Goal: Task Accomplishment & Management: Manage account settings

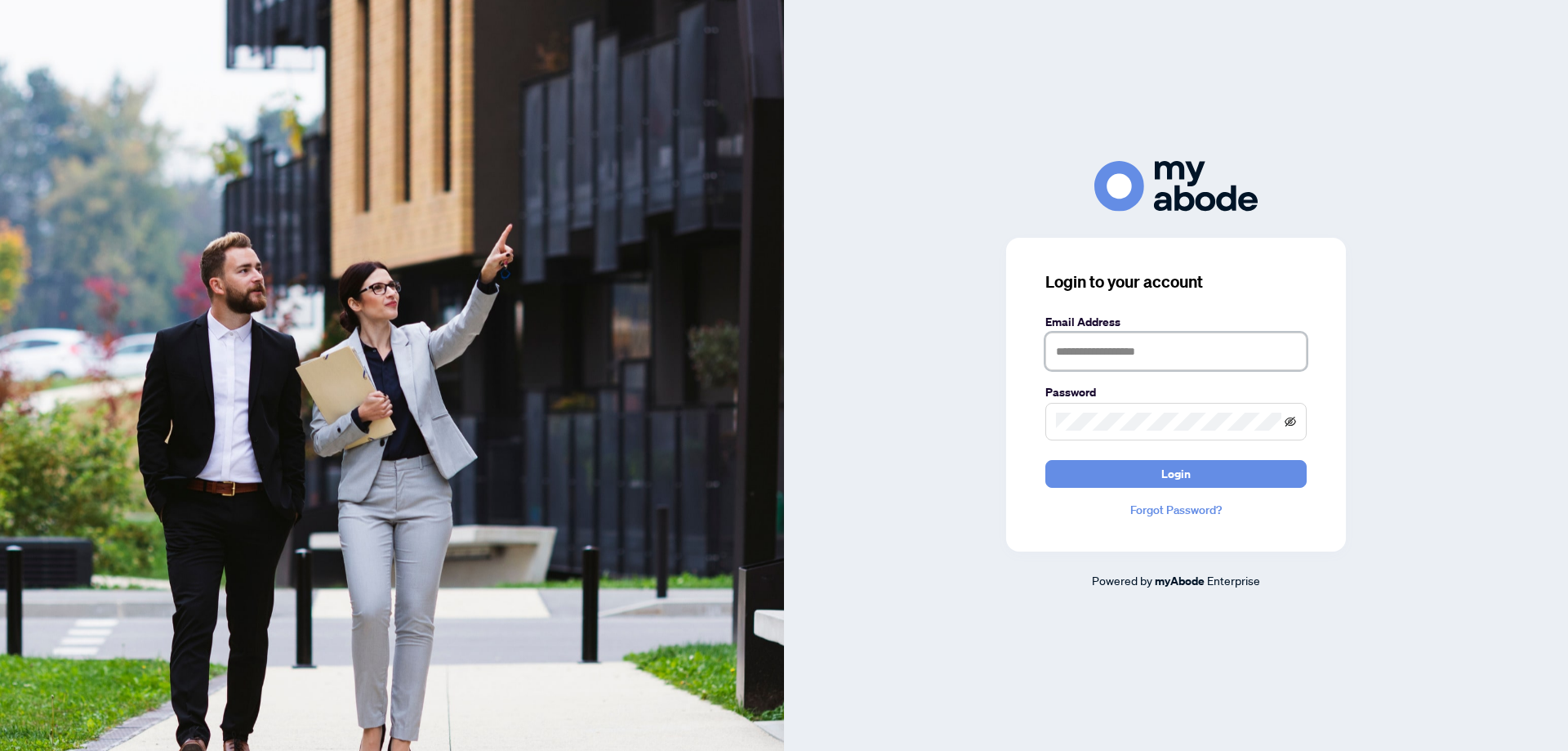
type input "**********"
click at [1289, 419] on icon "eye-invisible" at bounding box center [1290, 421] width 11 height 11
click at [1164, 470] on span "Login" at bounding box center [1176, 473] width 30 height 26
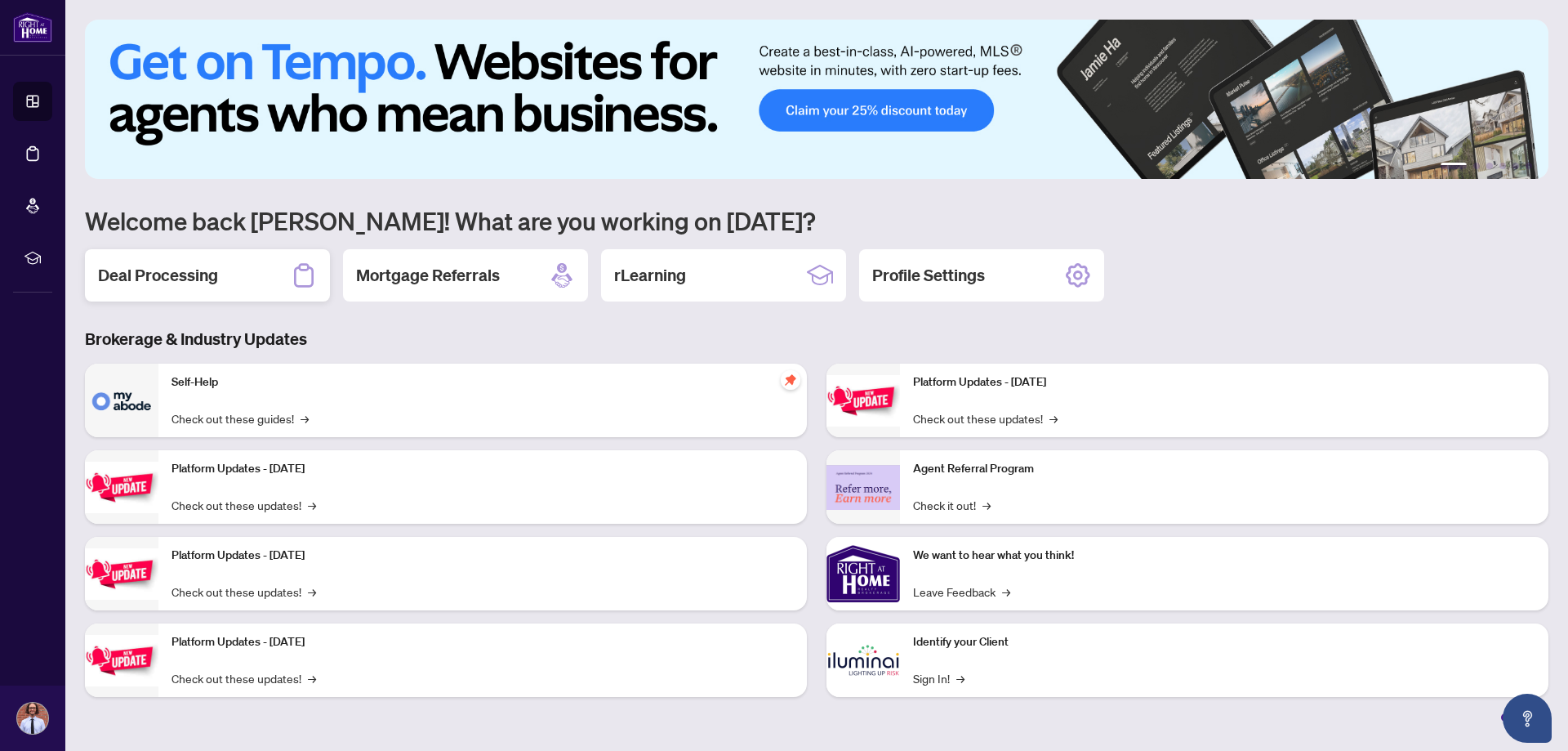
click at [212, 269] on h2 "Deal Processing" at bounding box center [158, 275] width 120 height 23
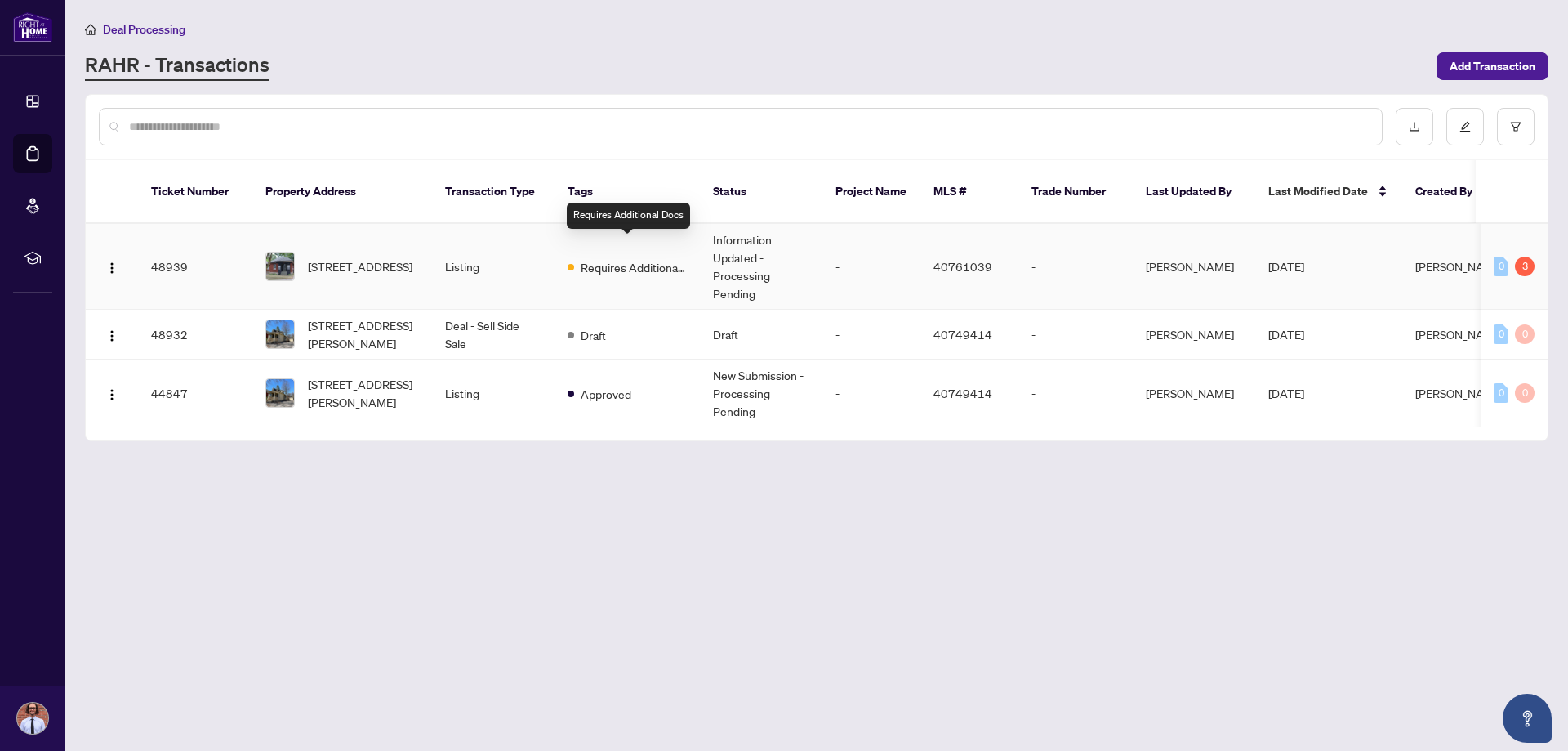
click at [616, 258] on span "Requires Additional Docs" at bounding box center [634, 266] width 106 height 18
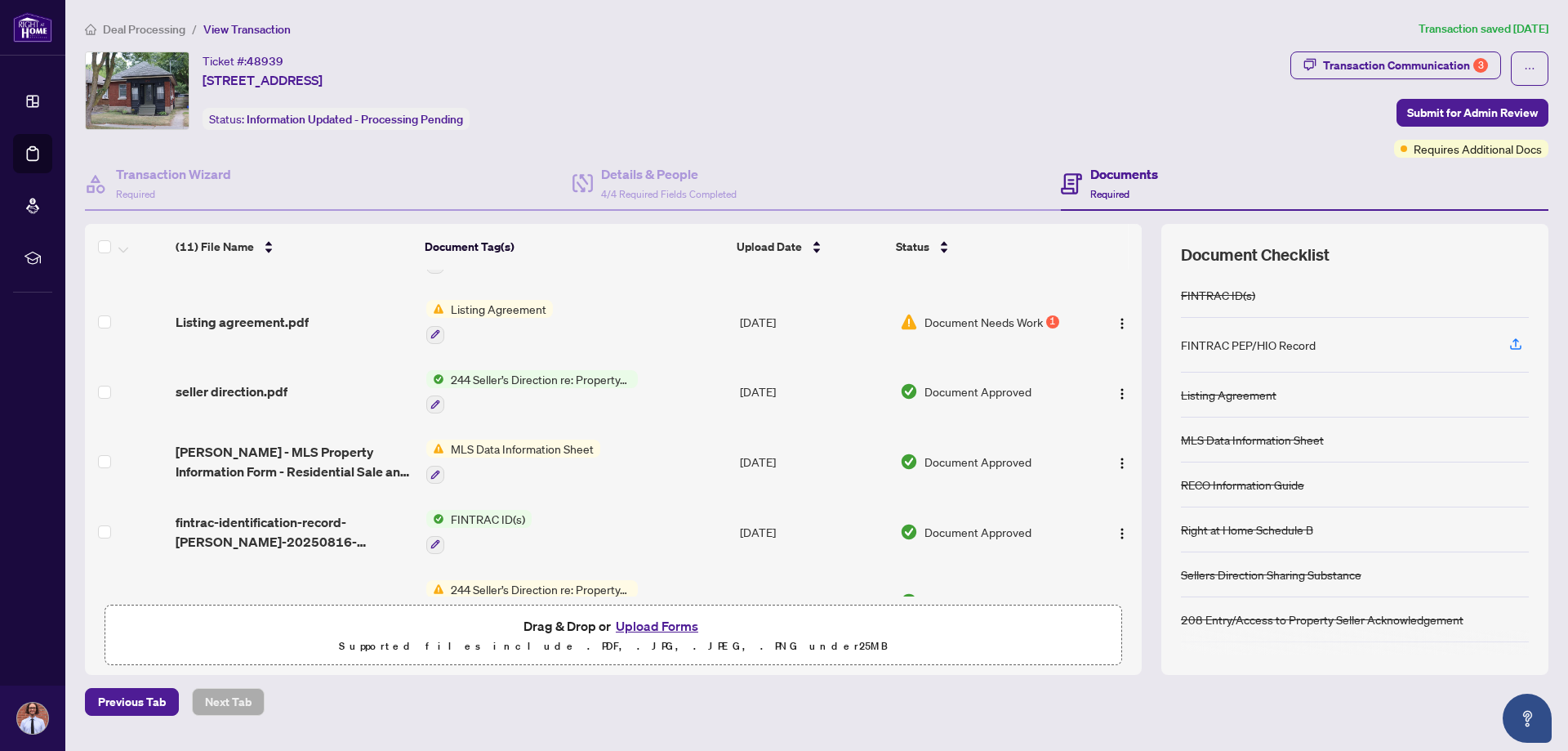
scroll to position [82, 0]
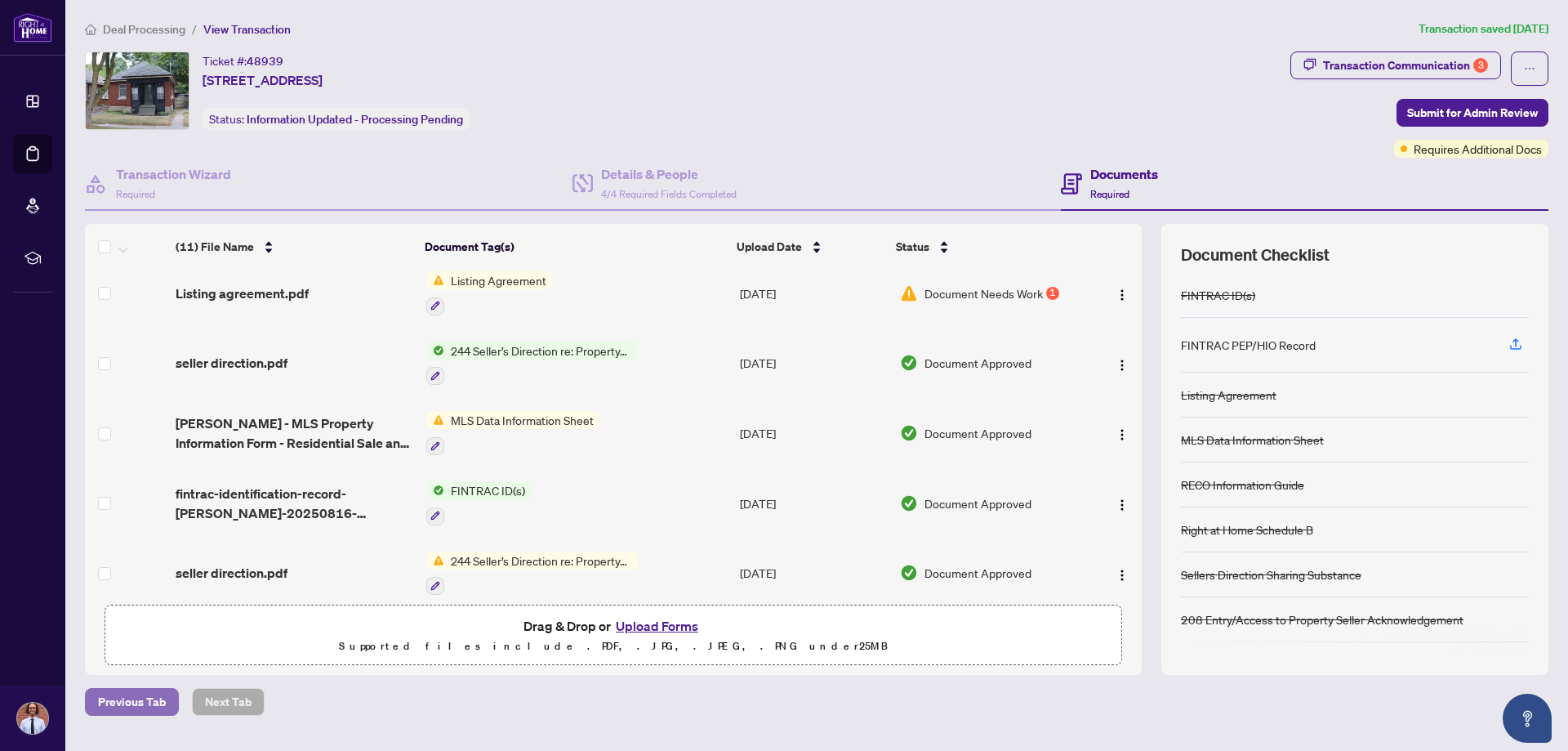
click at [134, 705] on span "Previous Tab" at bounding box center [132, 702] width 68 height 26
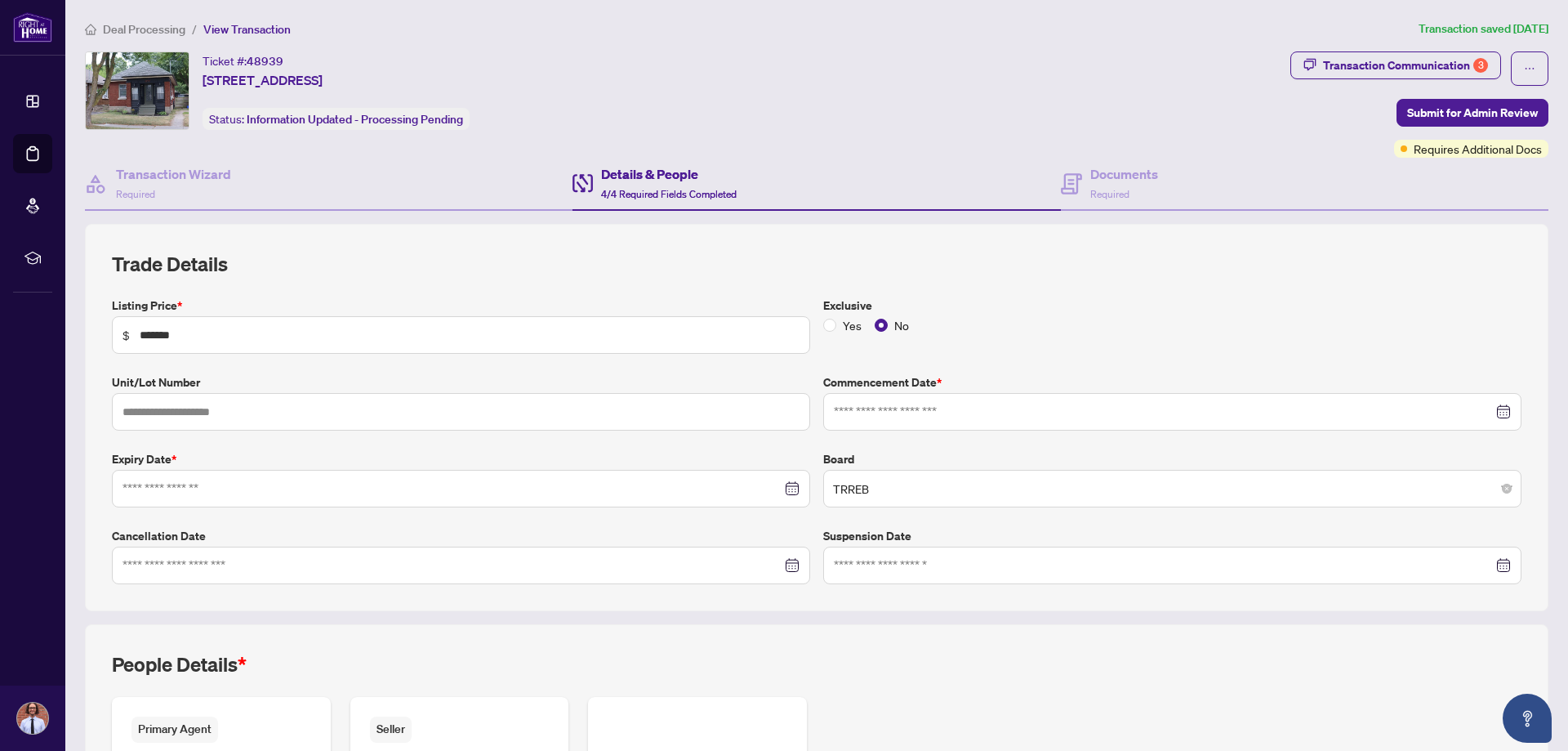
type input "**********"
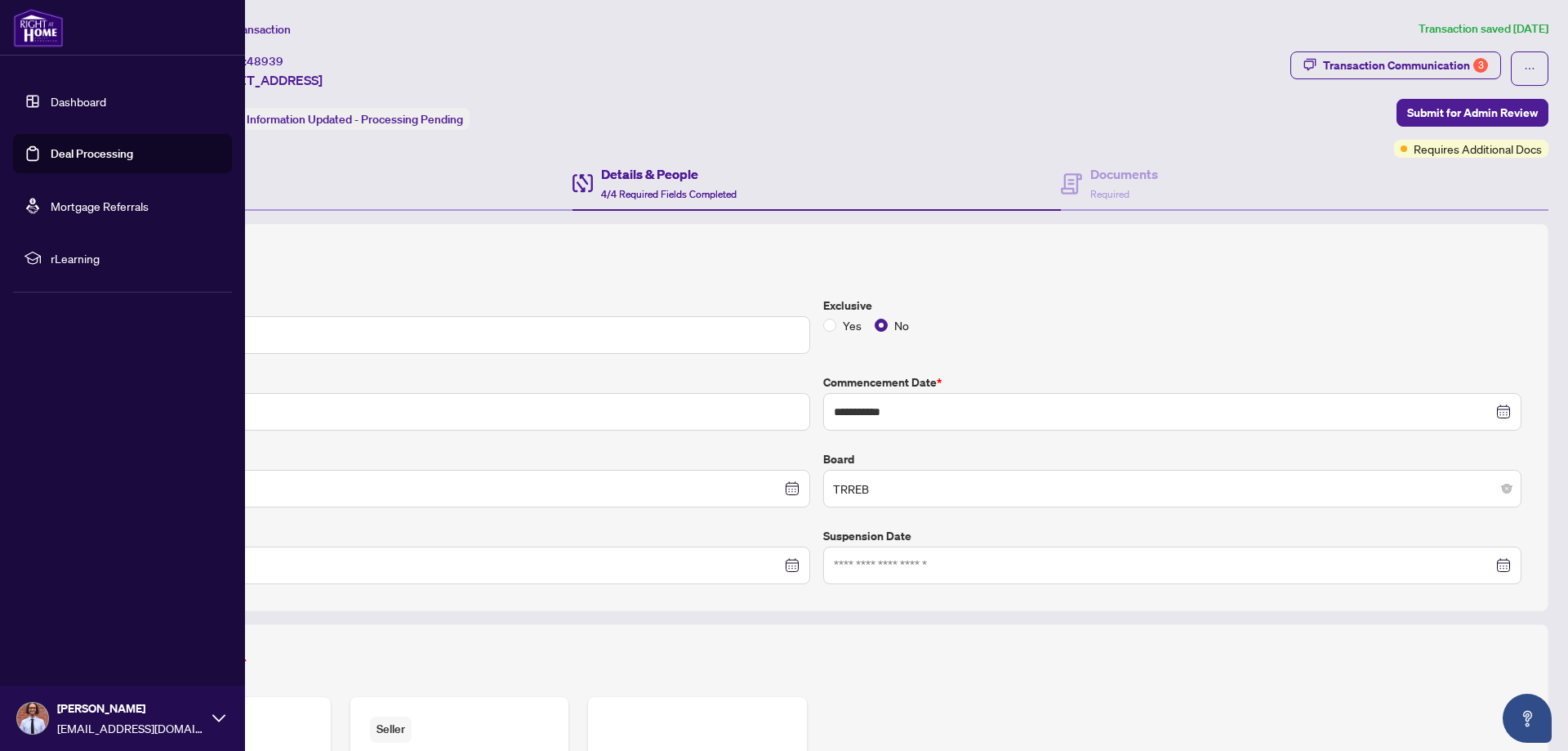
click at [70, 156] on link "Deal Processing" at bounding box center [92, 154] width 83 height 15
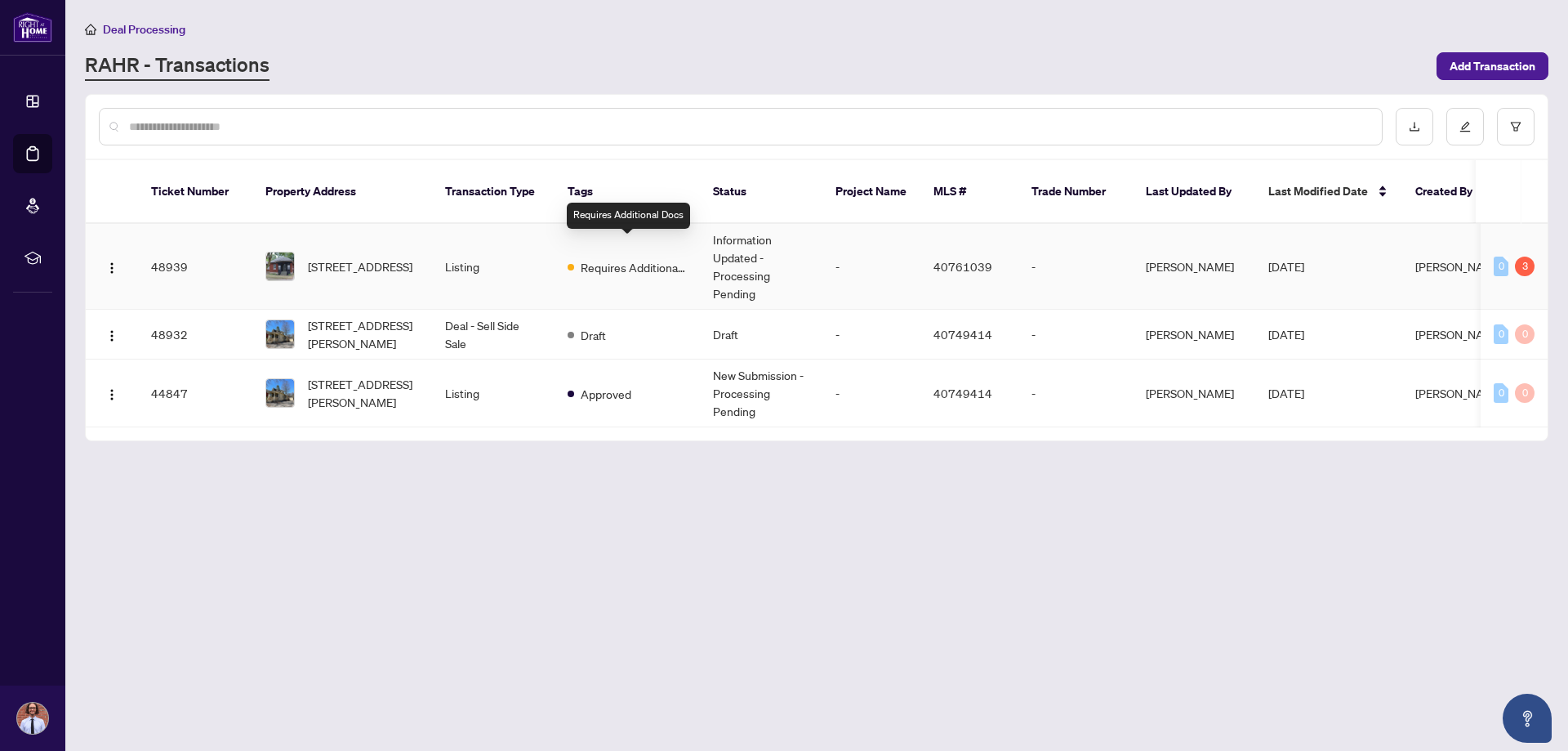
click at [604, 258] on span "Requires Additional Docs" at bounding box center [634, 266] width 106 height 18
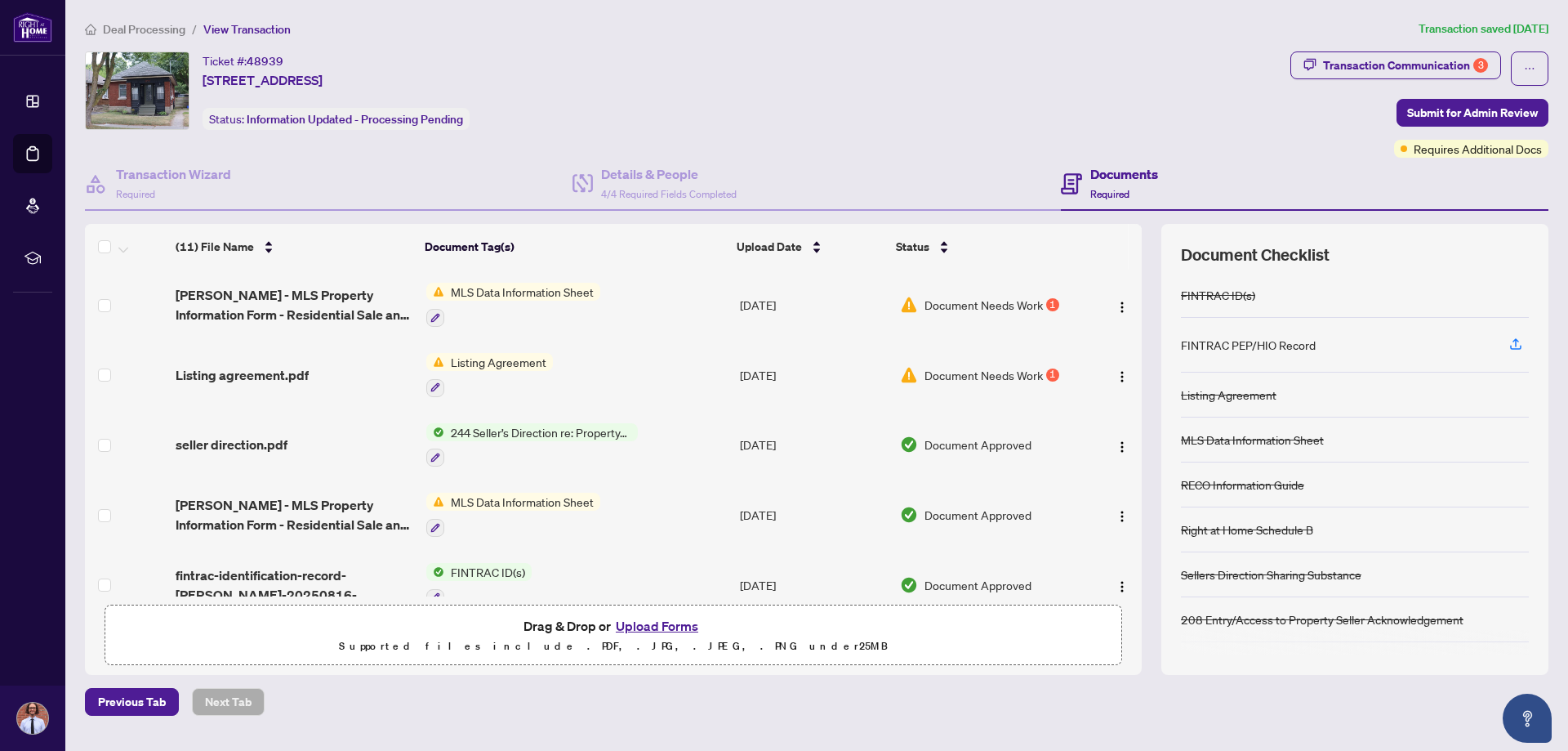
click at [998, 371] on span "Document Needs Work" at bounding box center [983, 374] width 119 height 18
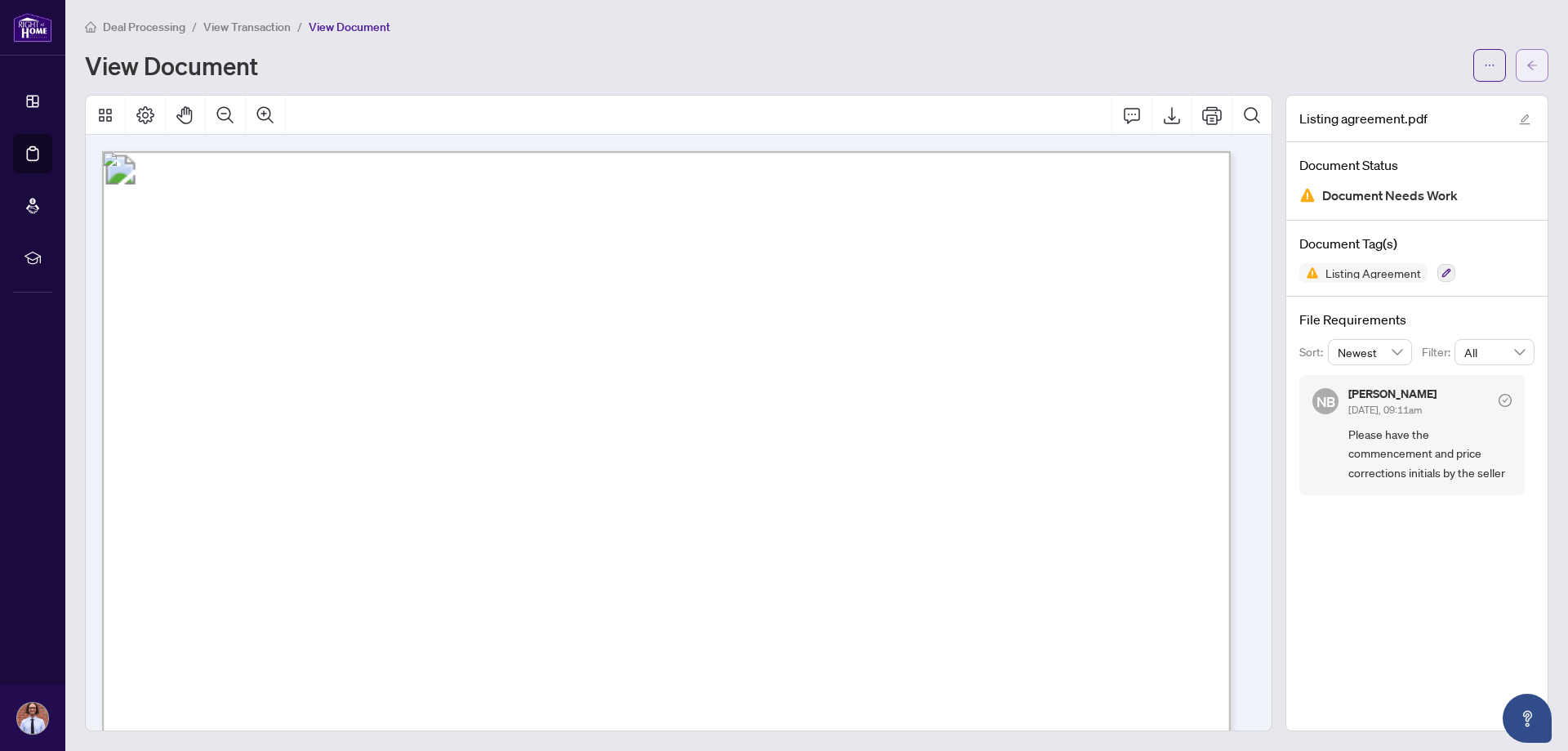
click at [1526, 69] on icon "arrow-left" at bounding box center [1532, 65] width 11 height 11
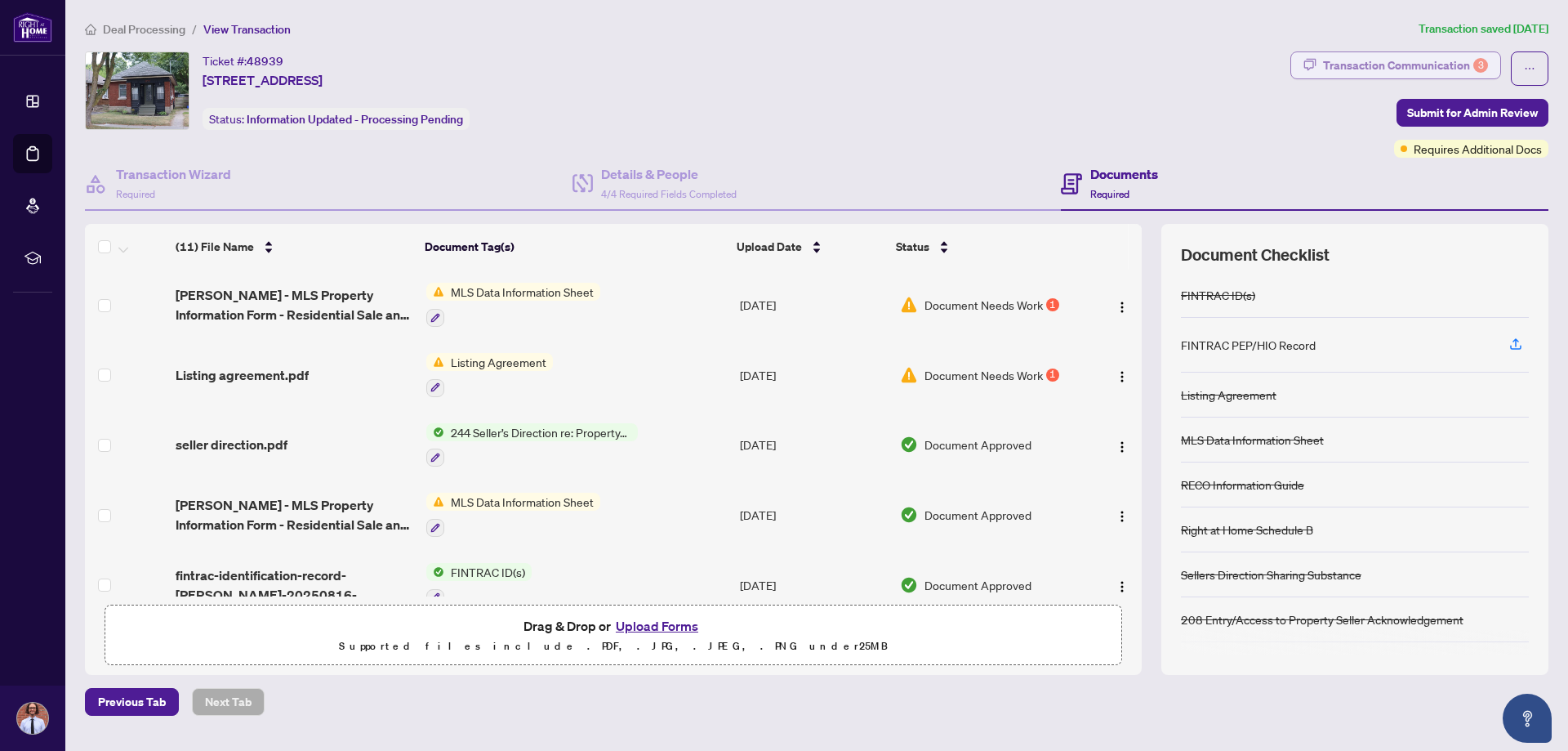
click at [1356, 62] on div "Transaction Communication 3" at bounding box center [1406, 65] width 165 height 26
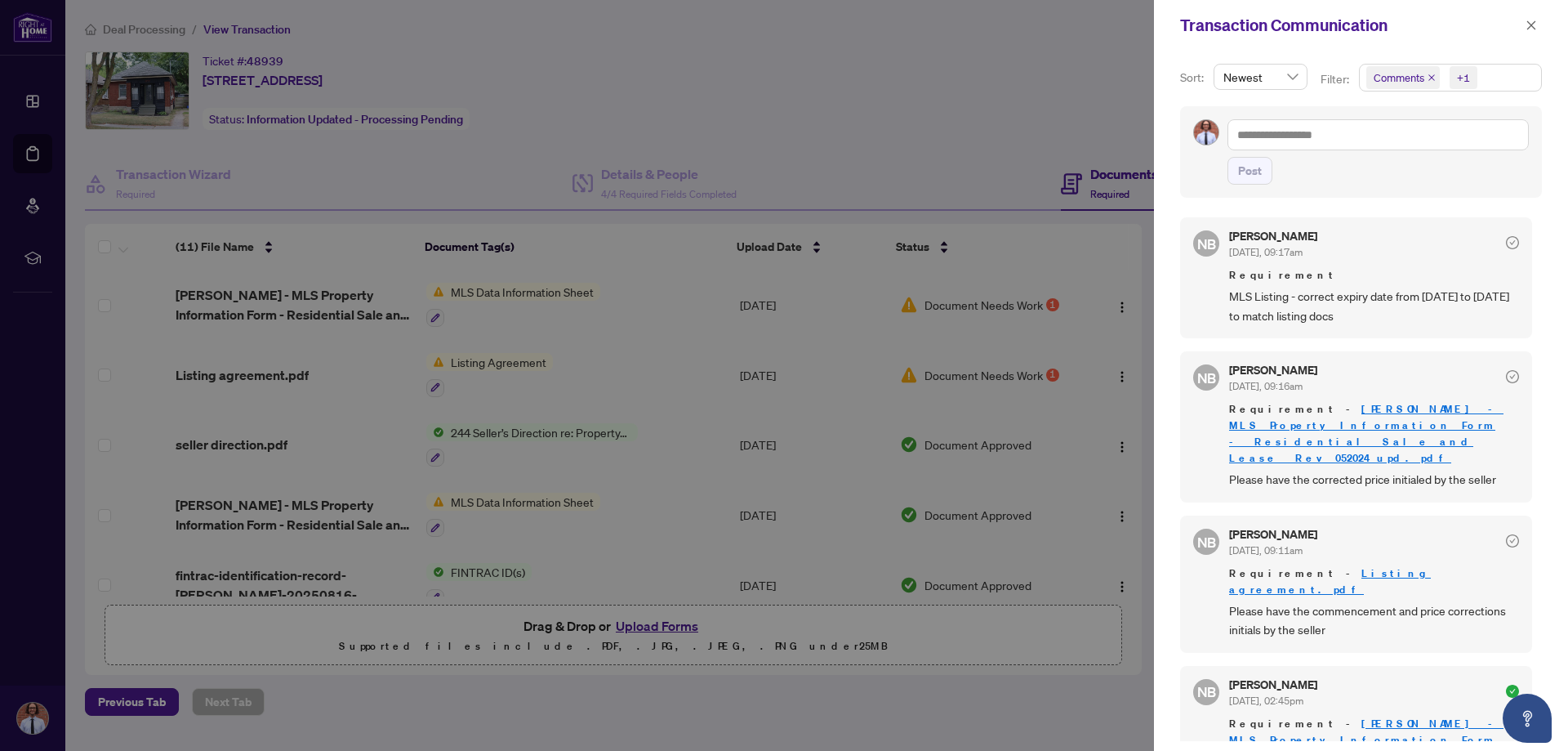
click at [975, 94] on div at bounding box center [784, 375] width 1568 height 751
click at [1524, 28] on button "button" at bounding box center [1531, 25] width 21 height 19
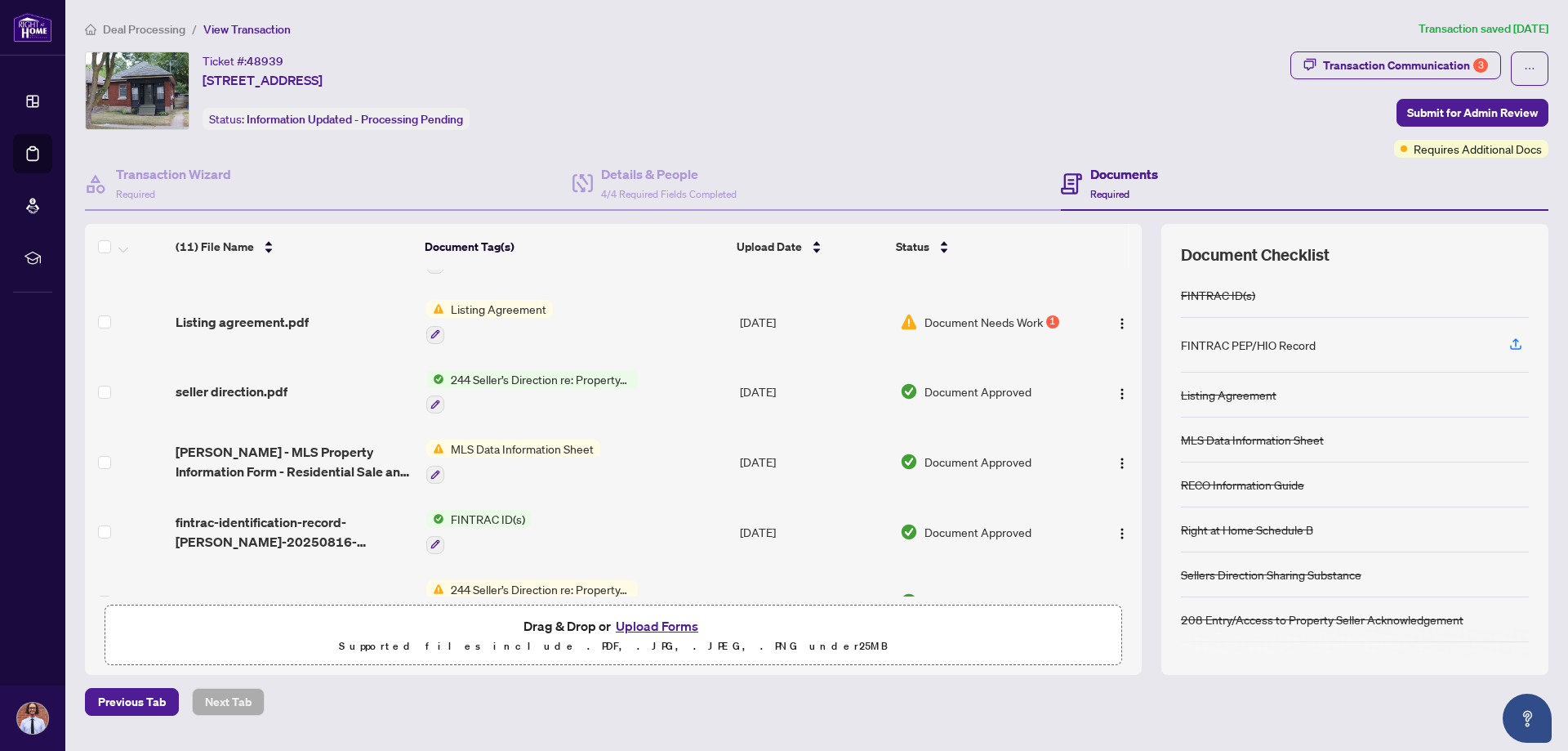
scroll to position [82, 0]
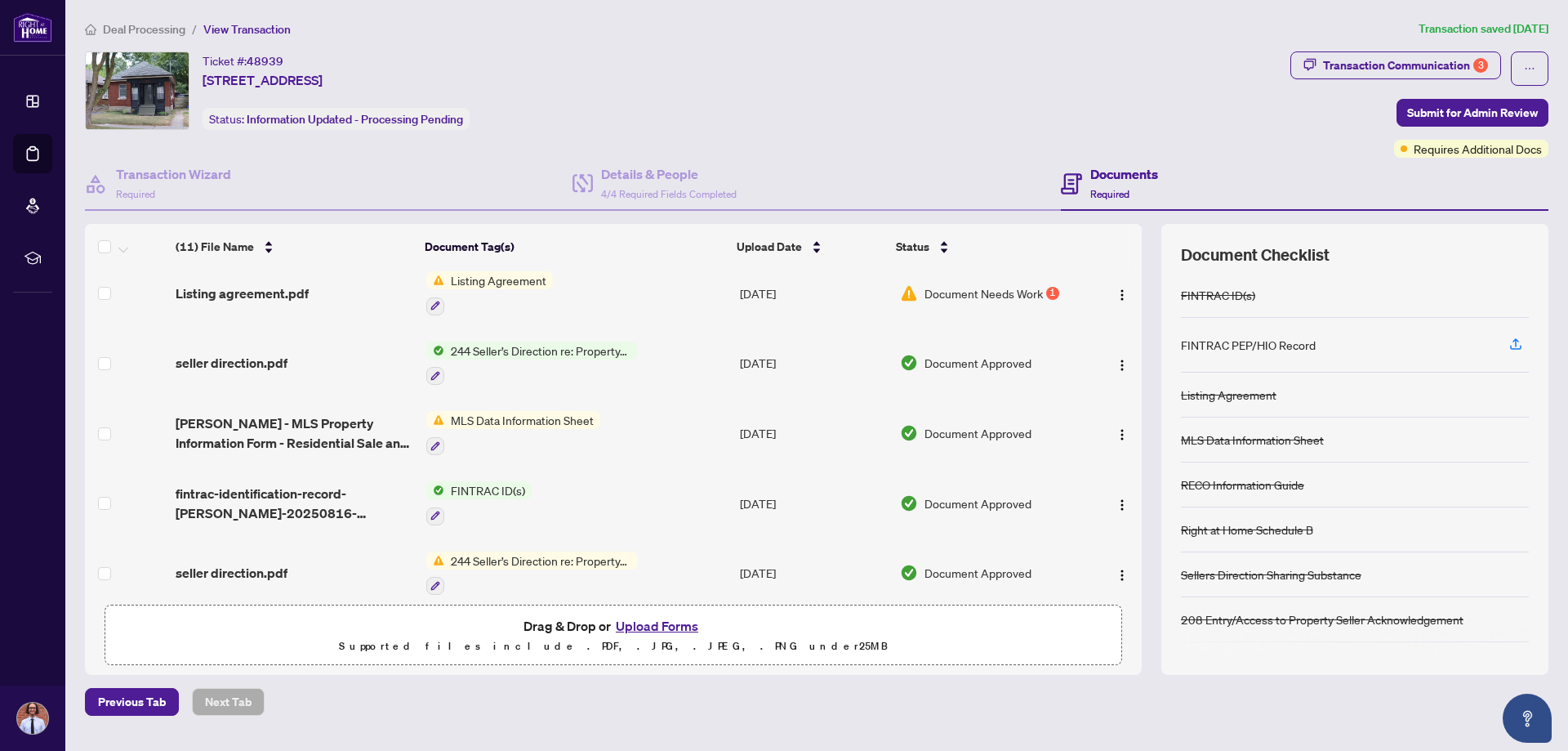
click at [663, 621] on button "Upload Forms" at bounding box center [656, 626] width 92 height 21
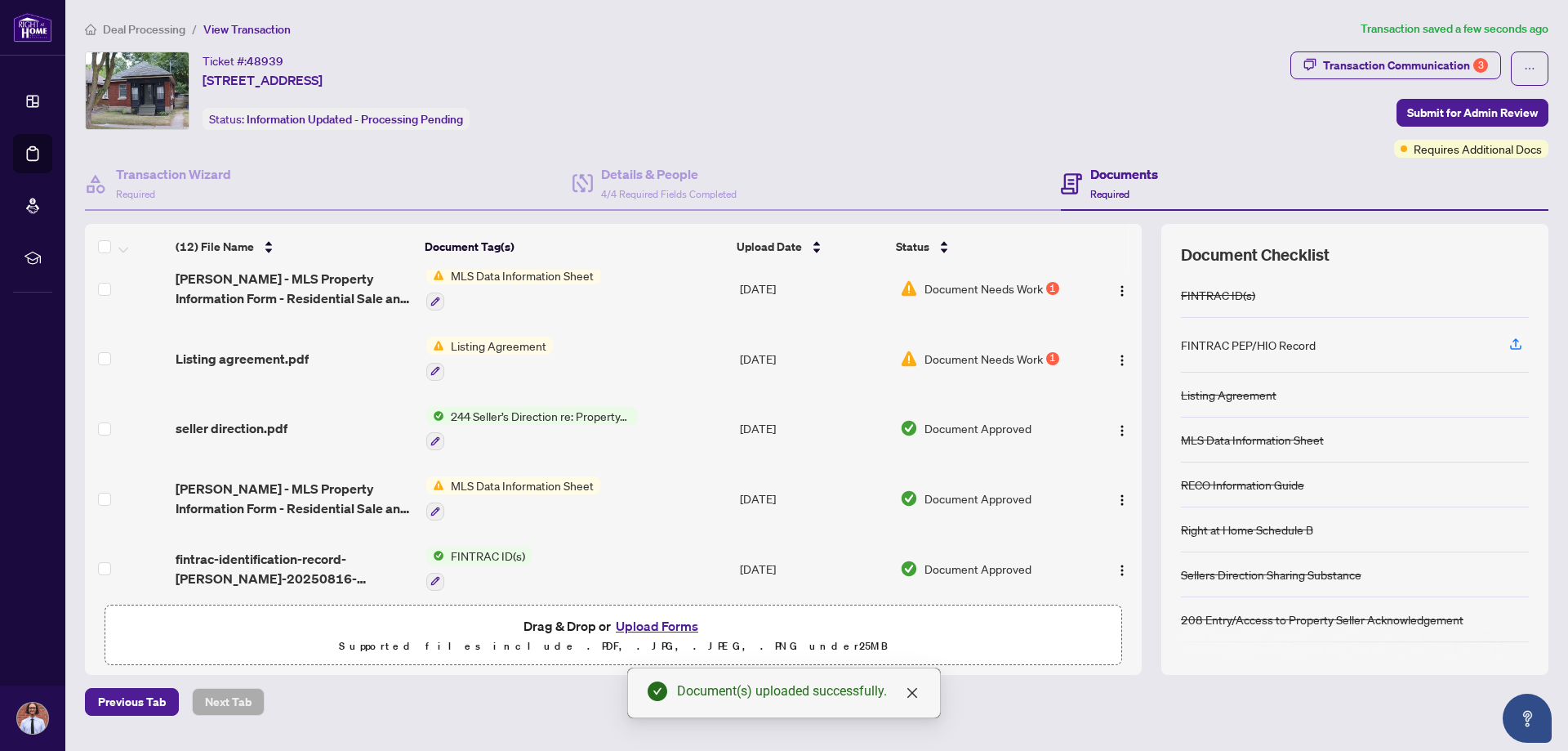
scroll to position [0, 0]
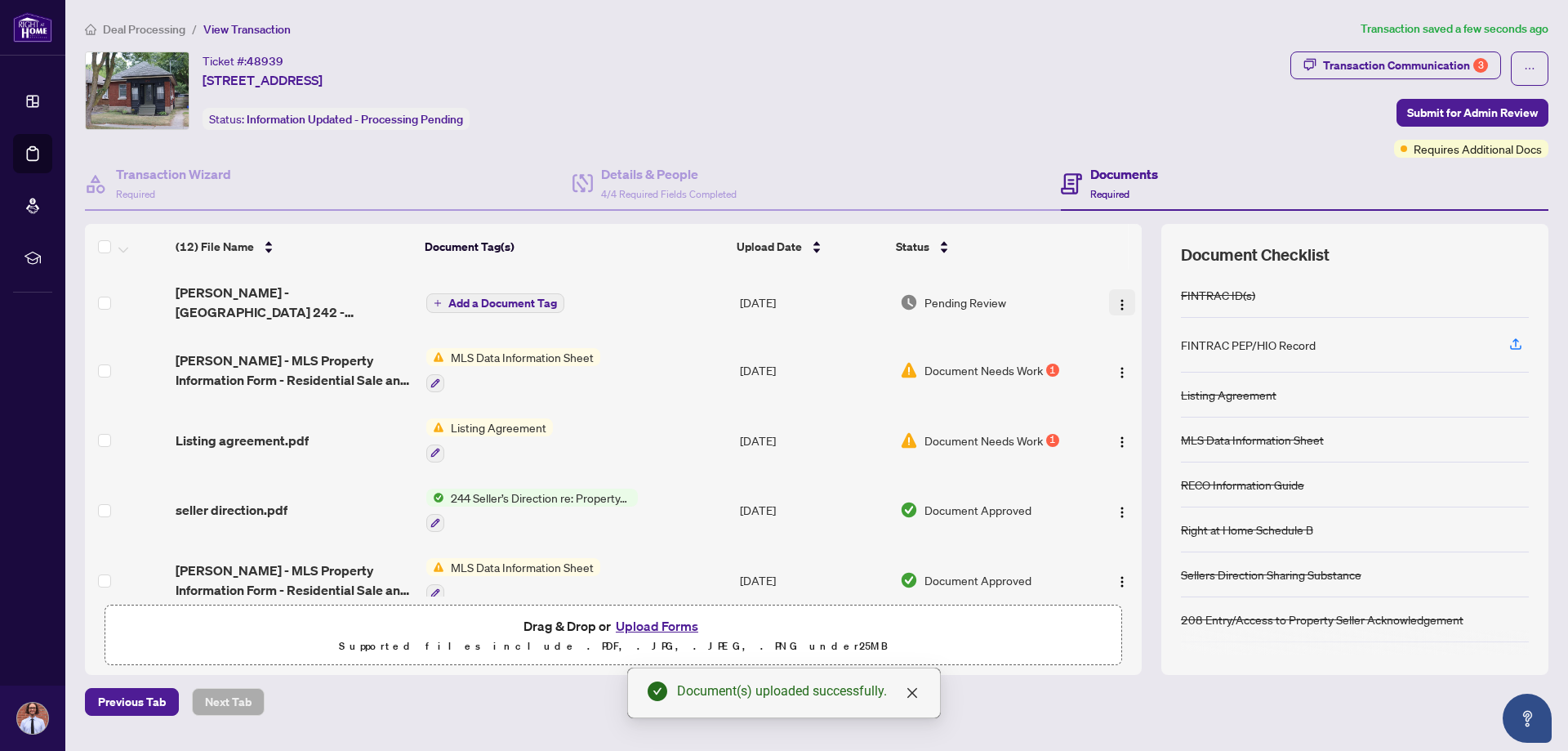
click at [1116, 302] on img "button" at bounding box center [1122, 304] width 13 height 13
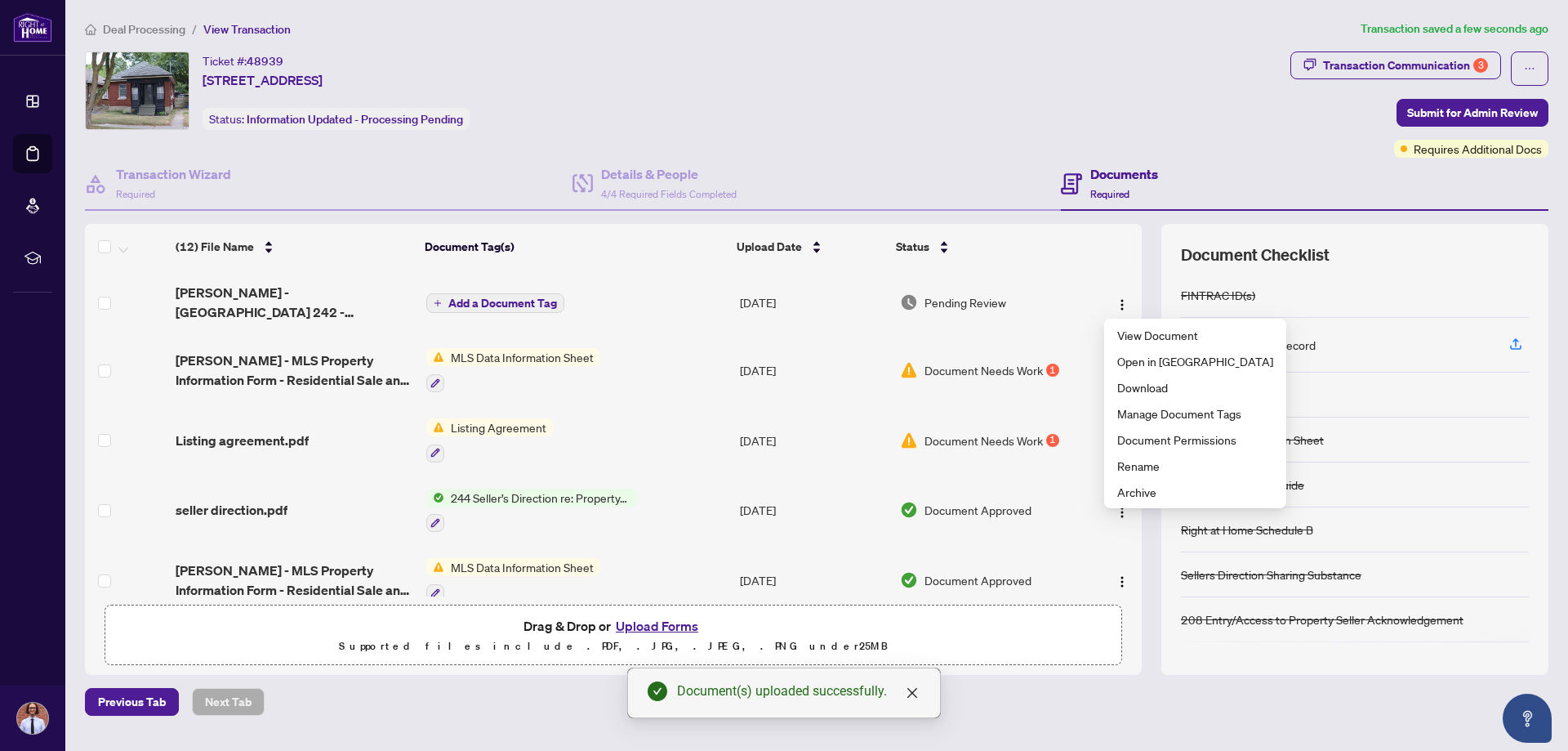
click at [847, 307] on td "[DATE]" at bounding box center [813, 302] width 160 height 65
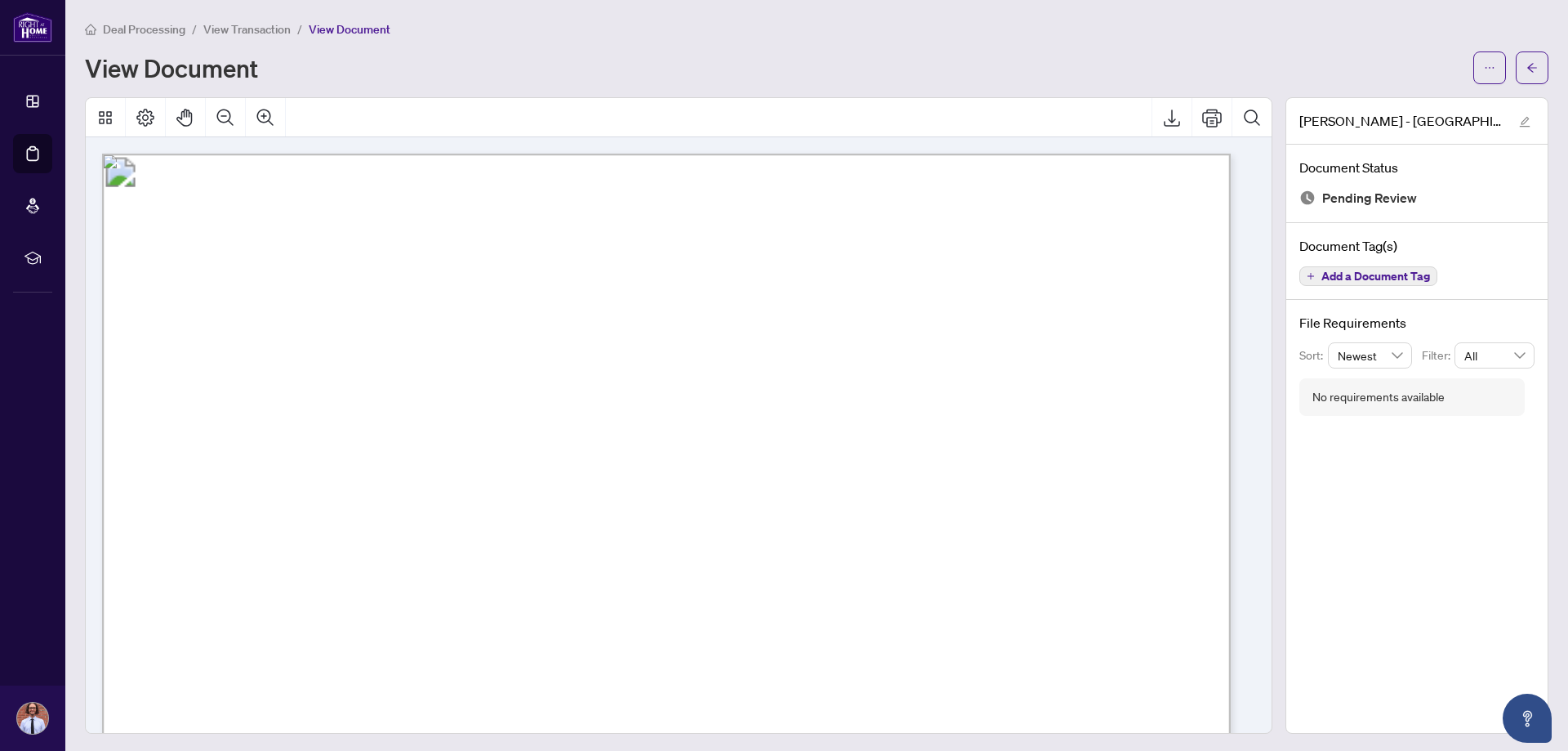
click at [1361, 277] on span "Add a Document Tag" at bounding box center [1375, 276] width 109 height 11
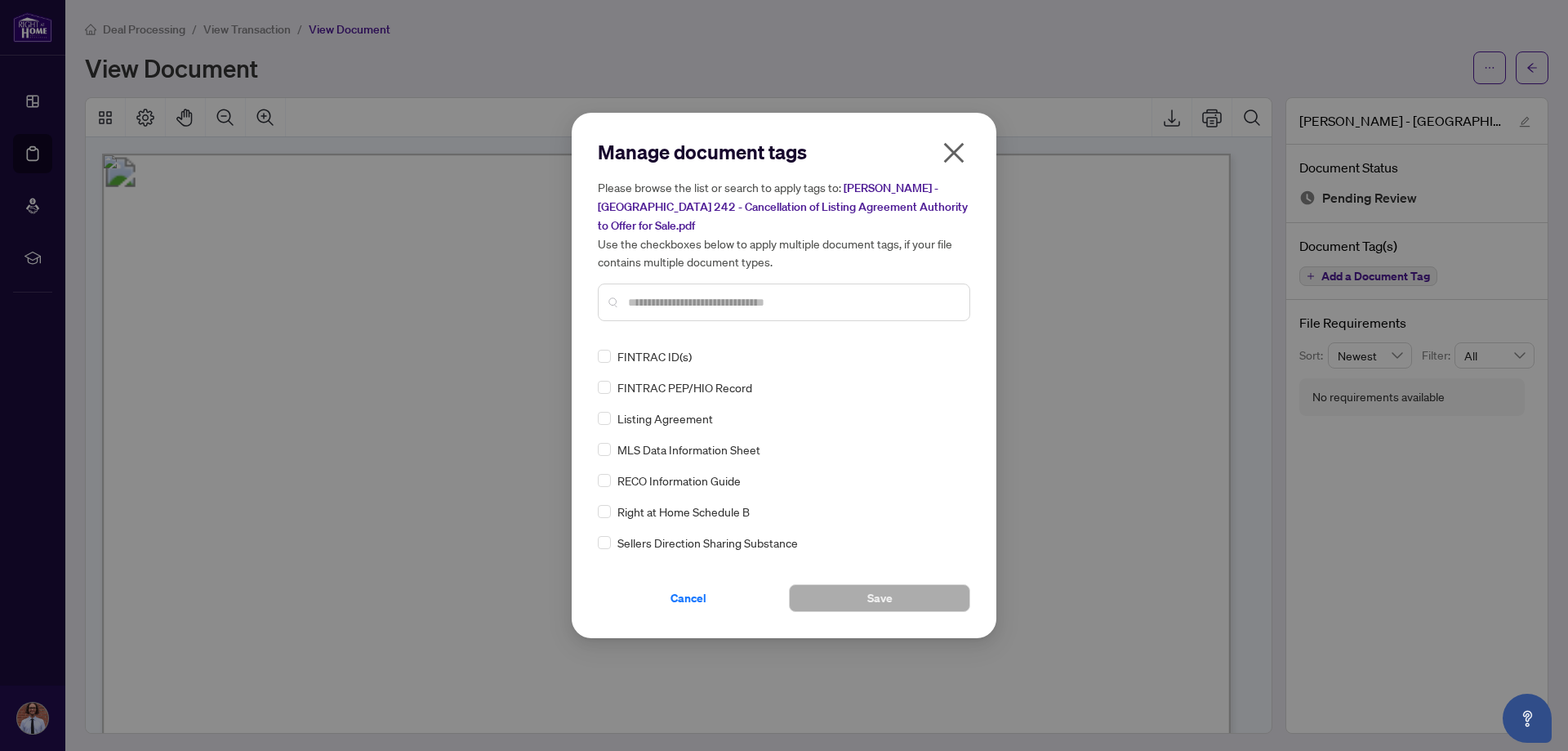
drag, startPoint x: 955, startPoint y: 152, endPoint x: 1058, endPoint y: 267, distance: 154.4
click at [956, 151] on icon "close" at bounding box center [954, 153] width 20 height 20
